Goal: Task Accomplishment & Management: Complete application form

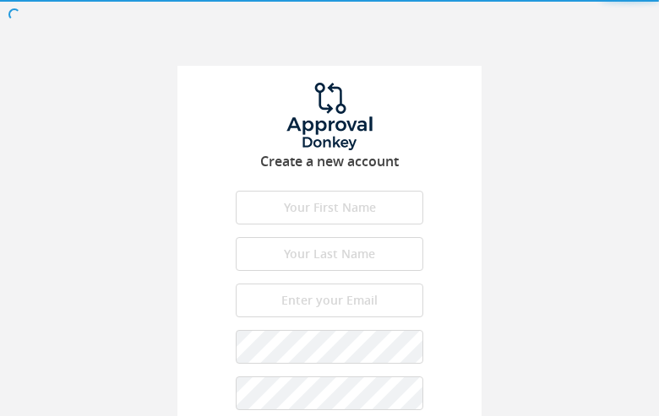
type input "ViQVULnXKVVjnF"
type input "tpoHtHIQbczhIgs"
type input "[EMAIL_ADDRESS][DOMAIN_NAME]"
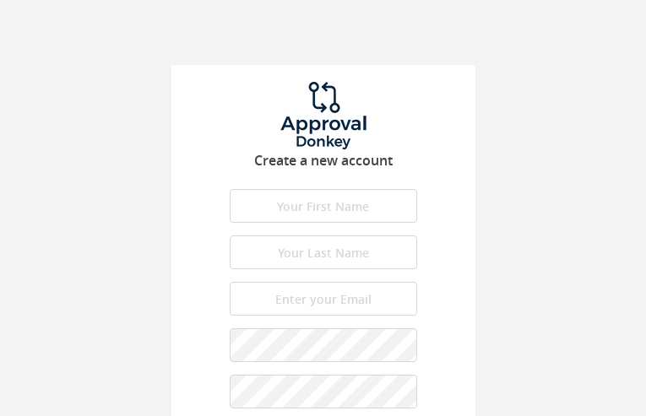
type input "FaFKOJDGxDYly"
type input "KyGbicrsGg"
type input "[EMAIL_ADDRESS][DOMAIN_NAME]"
